Goal: Task Accomplishment & Management: Manage account settings

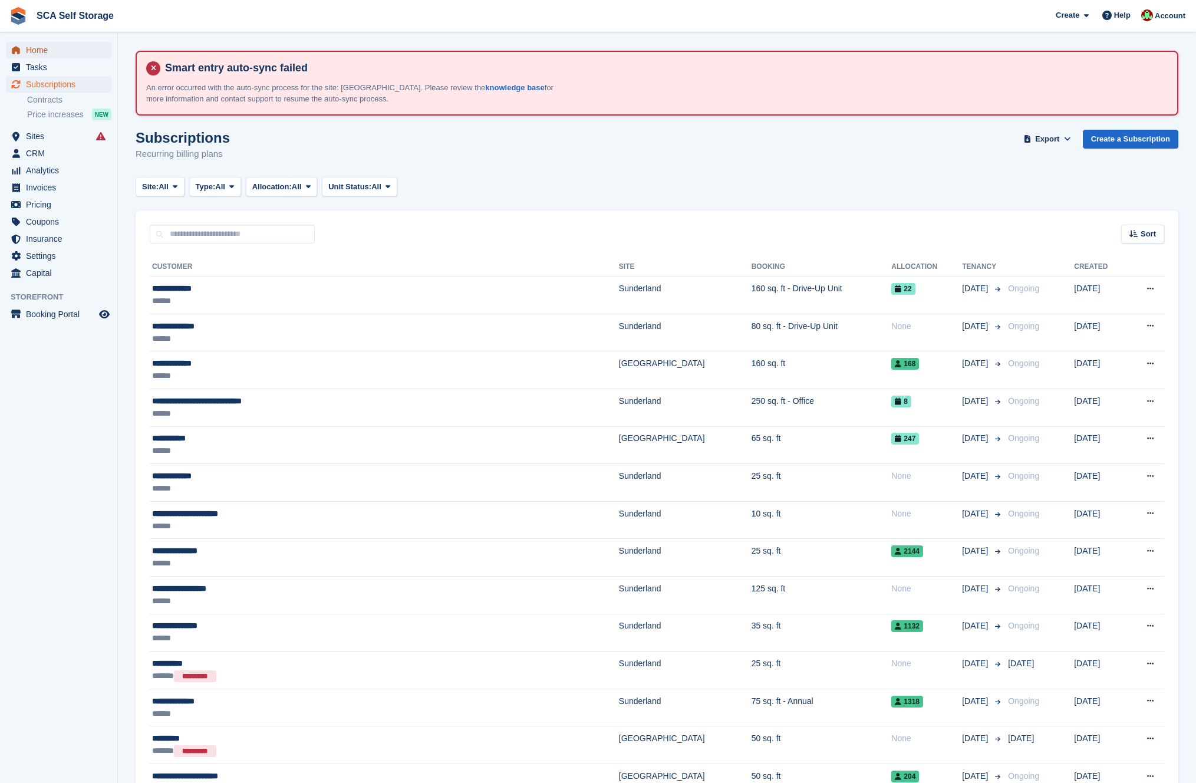
click at [37, 48] on span "Home" at bounding box center [61, 50] width 71 height 16
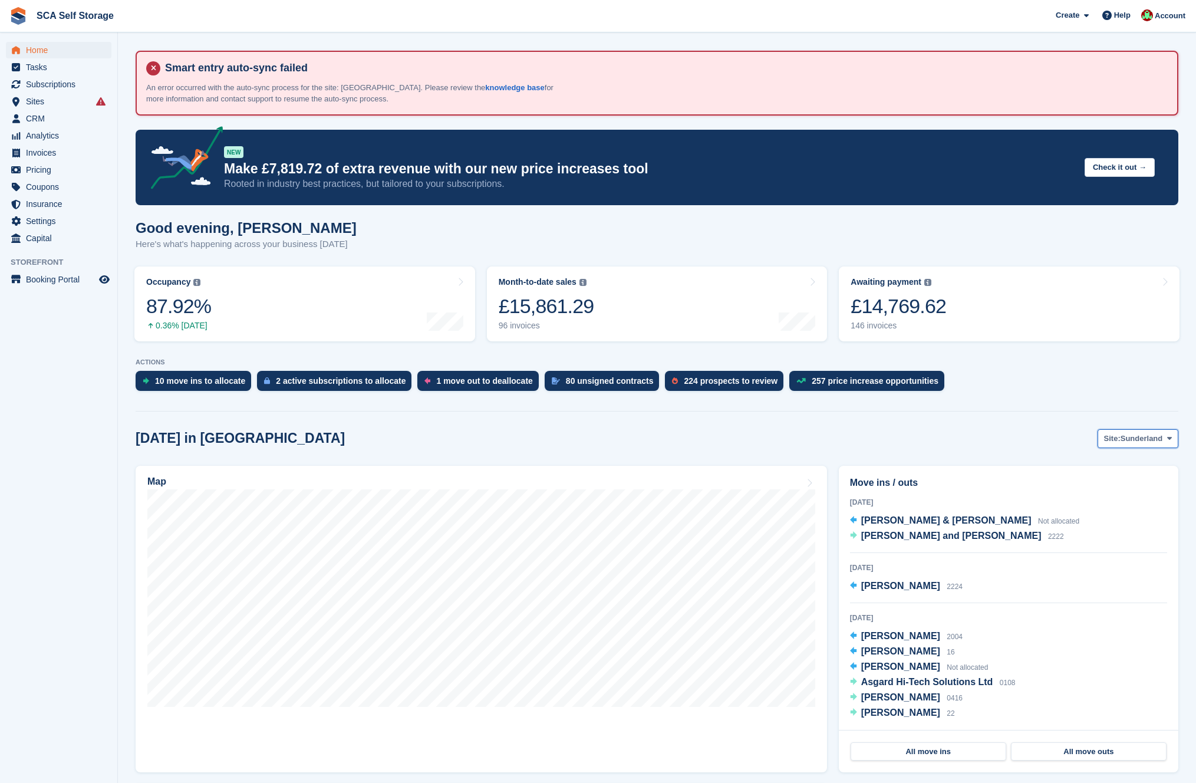
click at [1168, 437] on icon at bounding box center [1169, 438] width 5 height 8
click at [1107, 484] on link "[GEOGRAPHIC_DATA]" at bounding box center [1120, 487] width 106 height 21
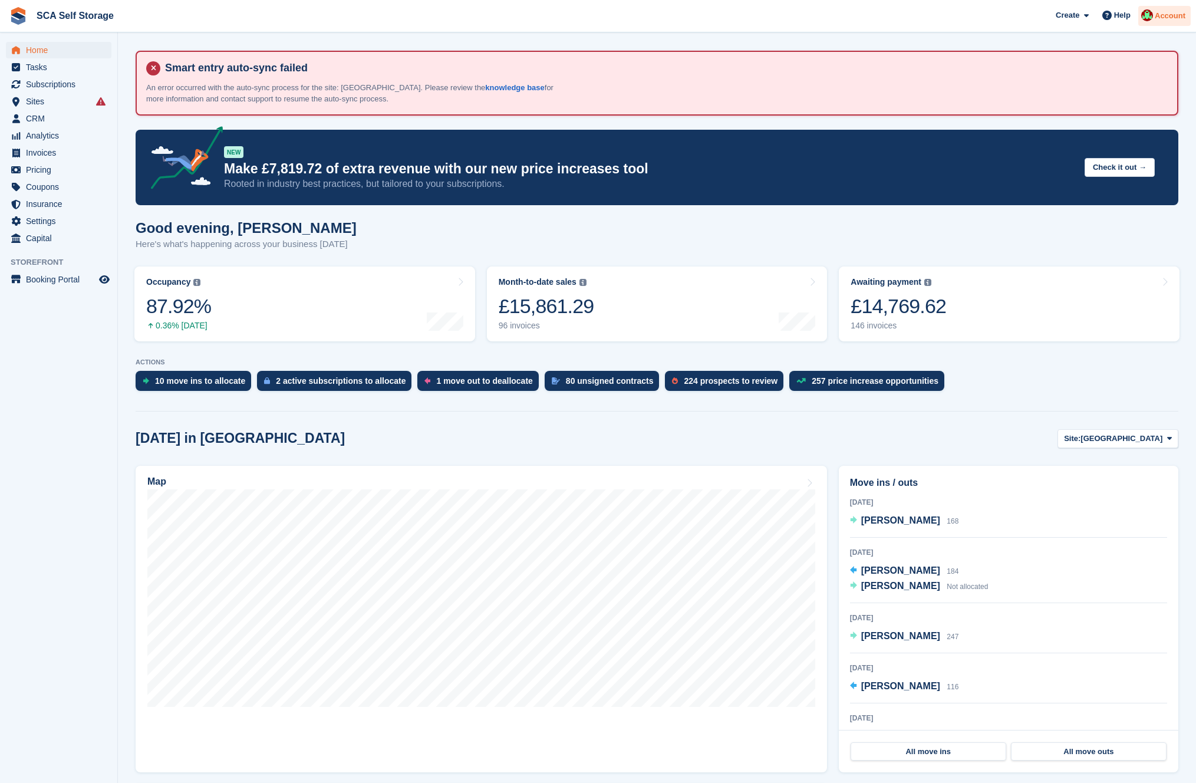
click at [1146, 15] on img at bounding box center [1147, 15] width 12 height 12
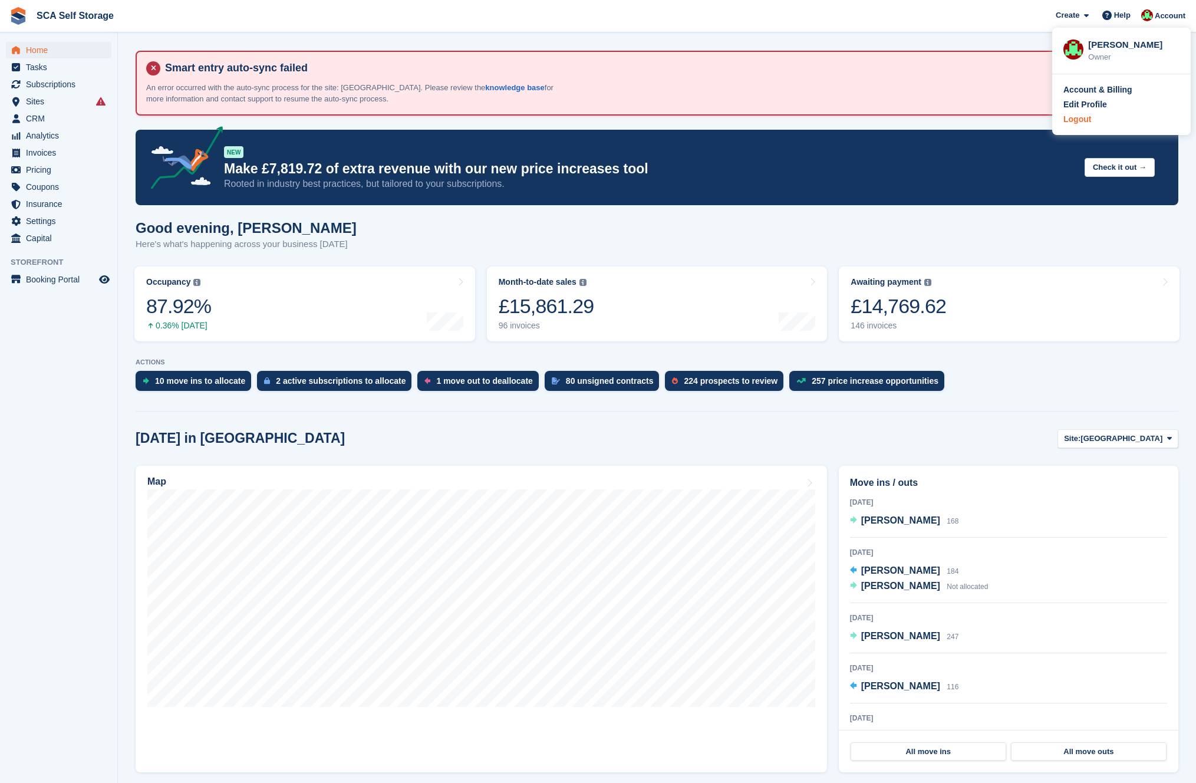
click at [1068, 121] on div "Logout" at bounding box center [1077, 119] width 28 height 12
